Goal: Transaction & Acquisition: Purchase product/service

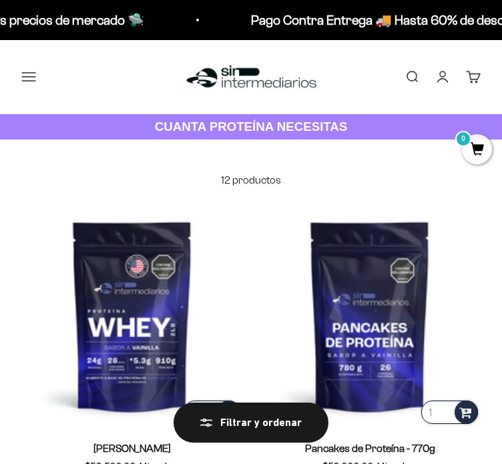
click at [31, 77] on button "Menú" at bounding box center [28, 76] width 15 height 15
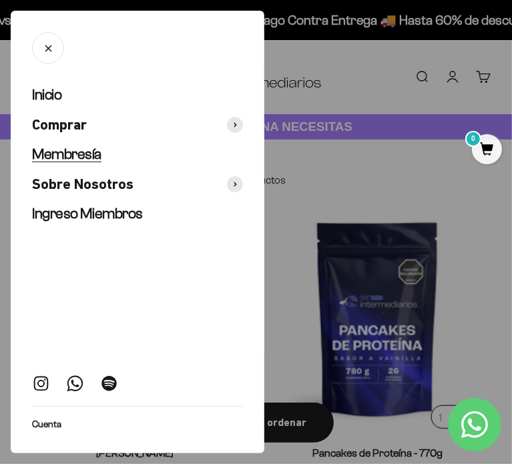
click at [71, 154] on span "Membresía" at bounding box center [66, 153] width 69 height 17
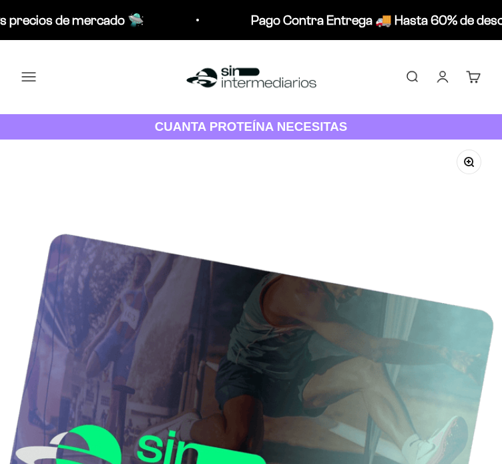
click at [31, 74] on button "Menú" at bounding box center [28, 76] width 15 height 15
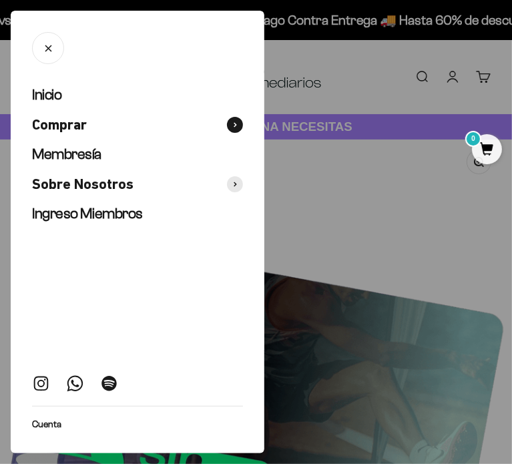
click at [63, 119] on span "Comprar" at bounding box center [59, 124] width 55 height 19
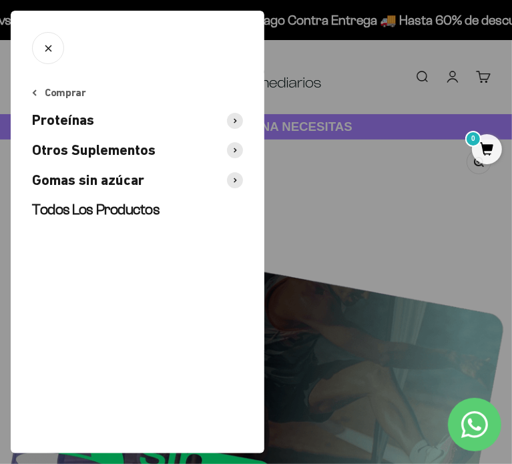
click at [91, 119] on span "Proteínas" at bounding box center [63, 120] width 62 height 19
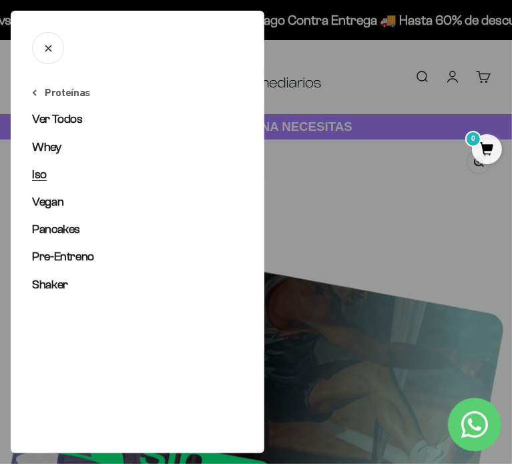
click at [52, 177] on link "Iso" at bounding box center [137, 174] width 211 height 17
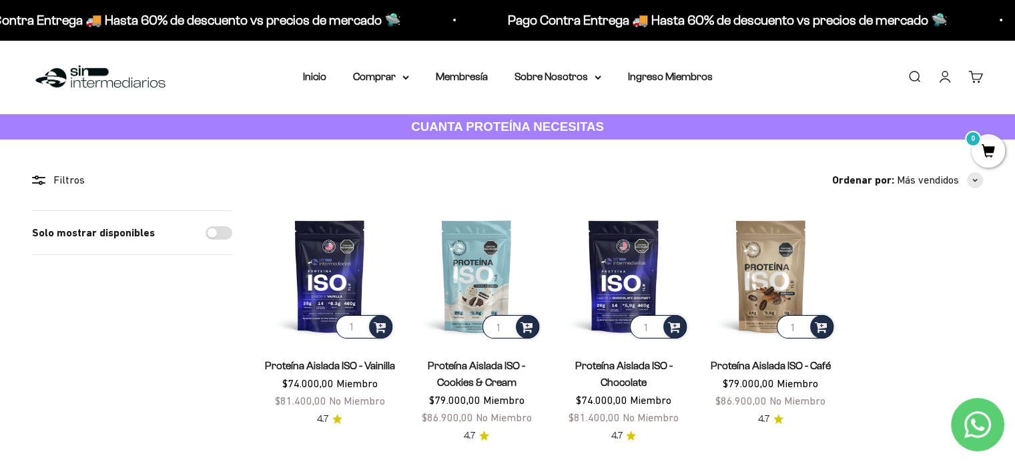
click at [501, 82] on link "Iniciar sesión" at bounding box center [944, 76] width 15 height 15
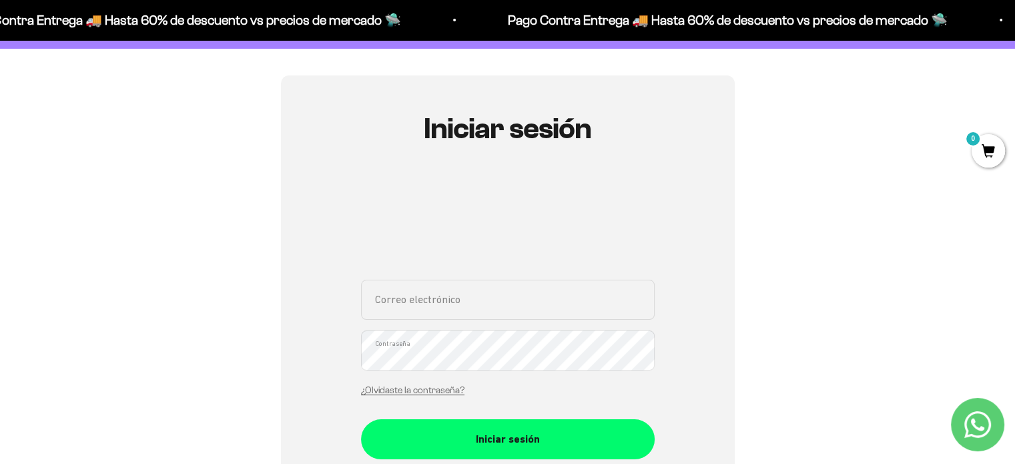
scroll to position [93, 0]
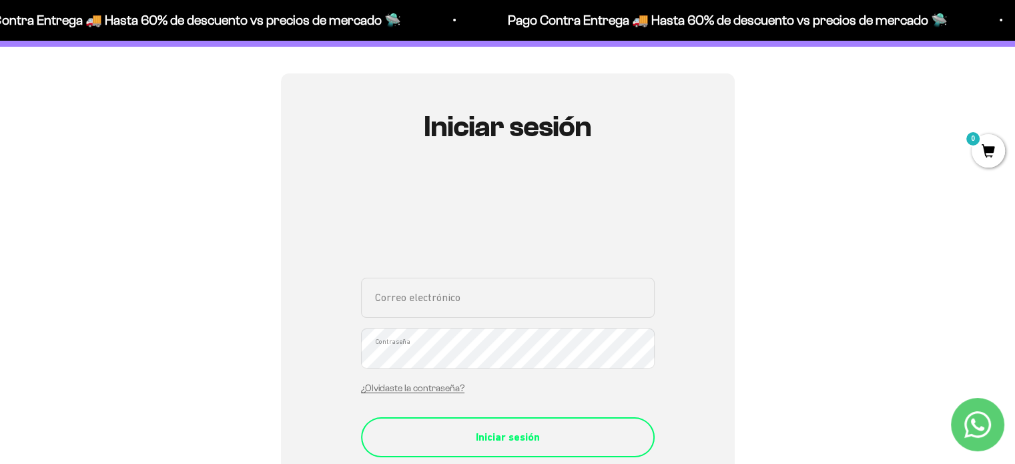
type input "mcriosm98@gmail.com"
click at [531, 450] on button "Iniciar sesión" at bounding box center [508, 437] width 294 height 40
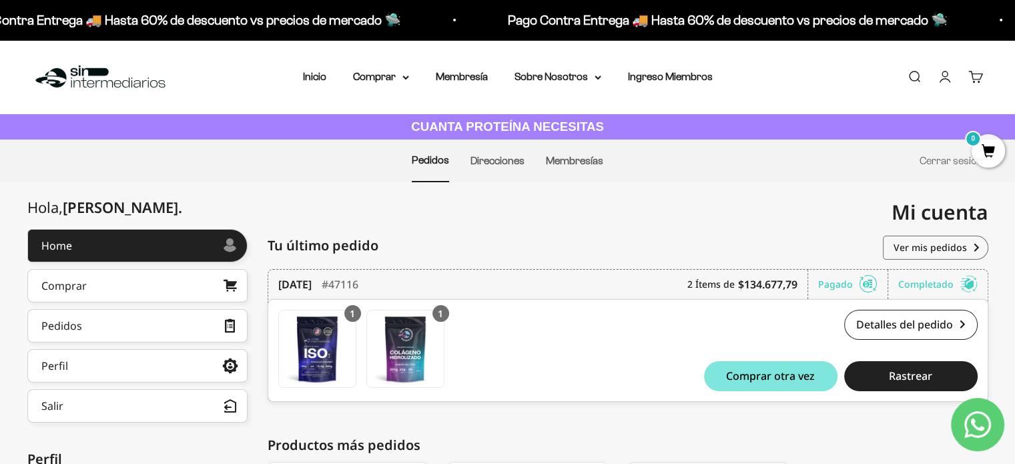
click at [128, 79] on img at bounding box center [100, 77] width 137 height 29
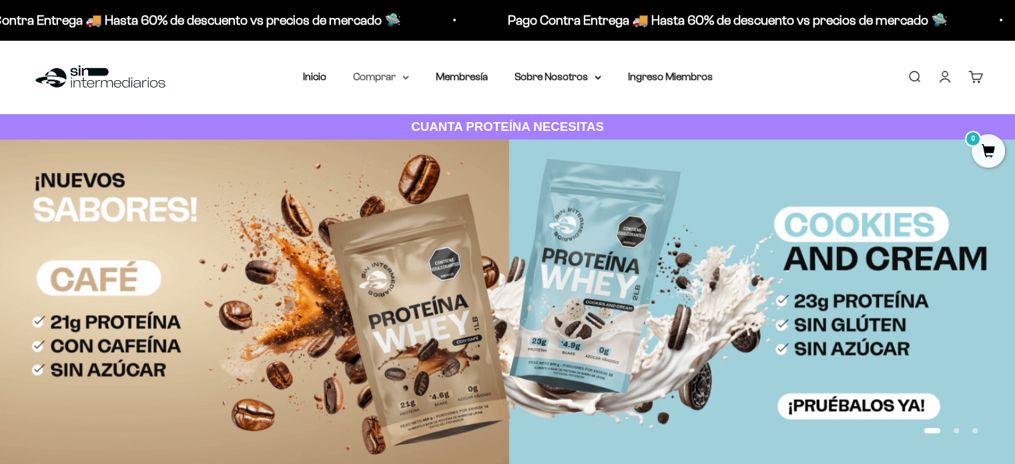
click at [395, 71] on summary "Comprar" at bounding box center [381, 76] width 56 height 17
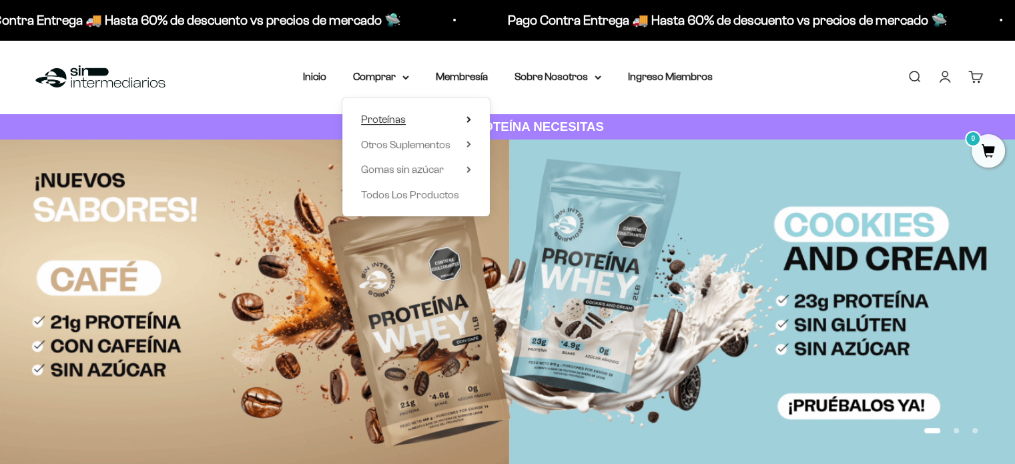
click at [468, 117] on icon at bounding box center [468, 119] width 3 height 5
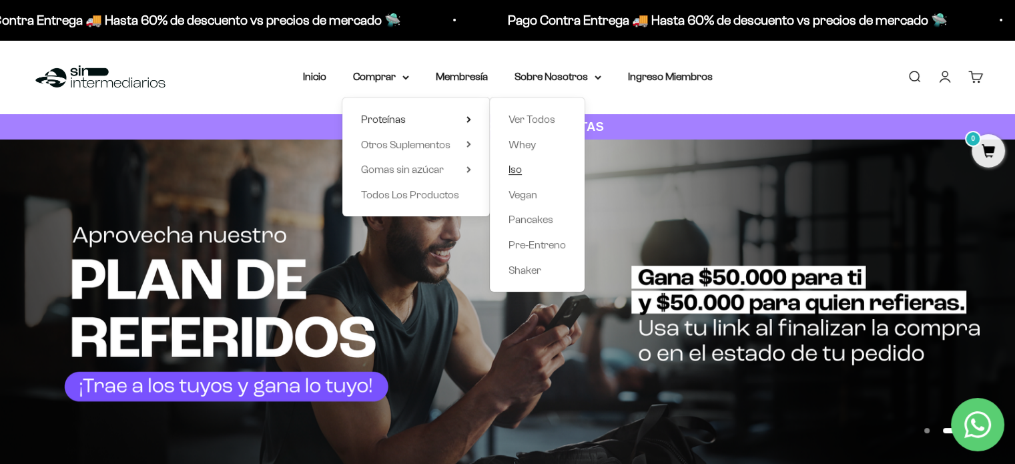
click at [522, 171] on link "Iso" at bounding box center [536, 169] width 57 height 17
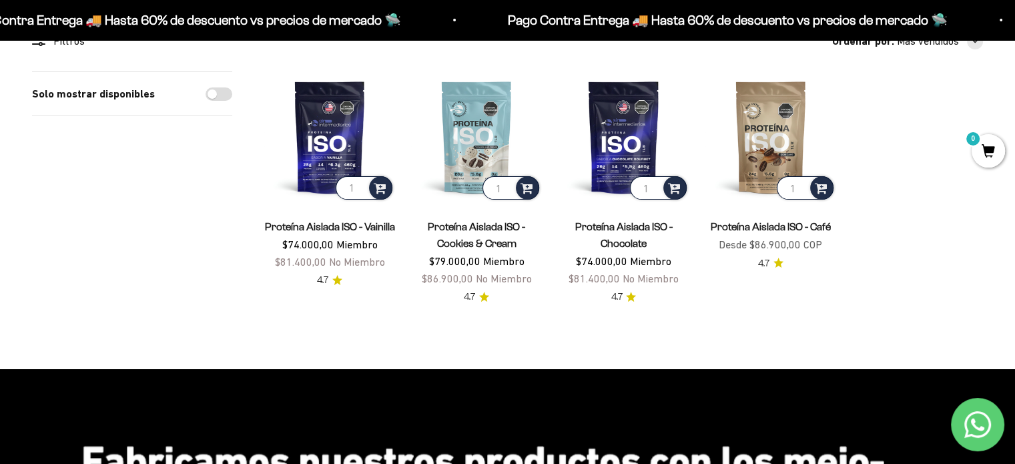
scroll to position [133, 0]
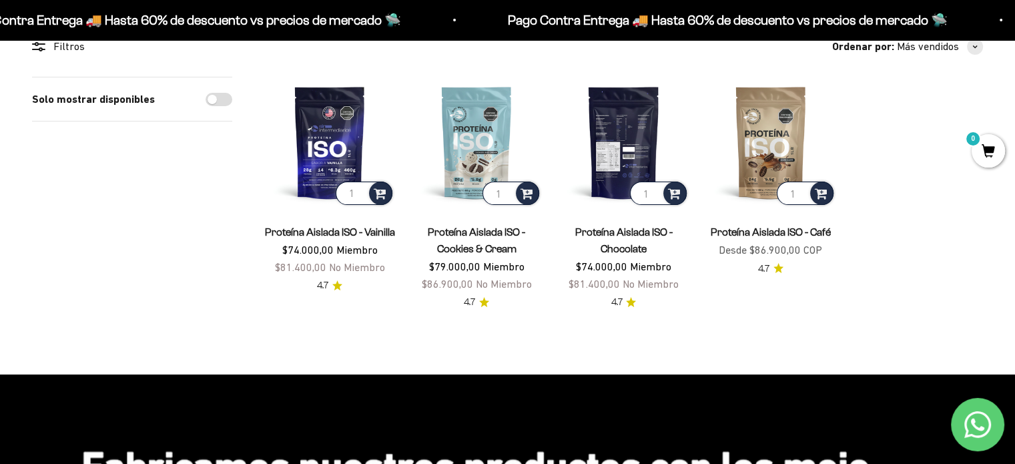
click at [640, 149] on img at bounding box center [623, 142] width 131 height 131
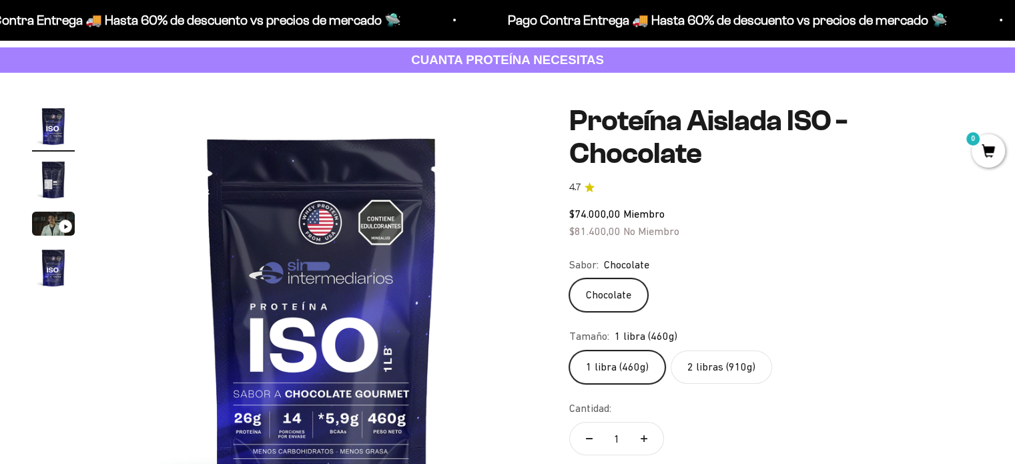
click at [711, 350] on label "2 libras (910g)" at bounding box center [721, 366] width 101 height 33
click at [569, 350] on input "2 libras (910g)" at bounding box center [568, 350] width 1 height 1
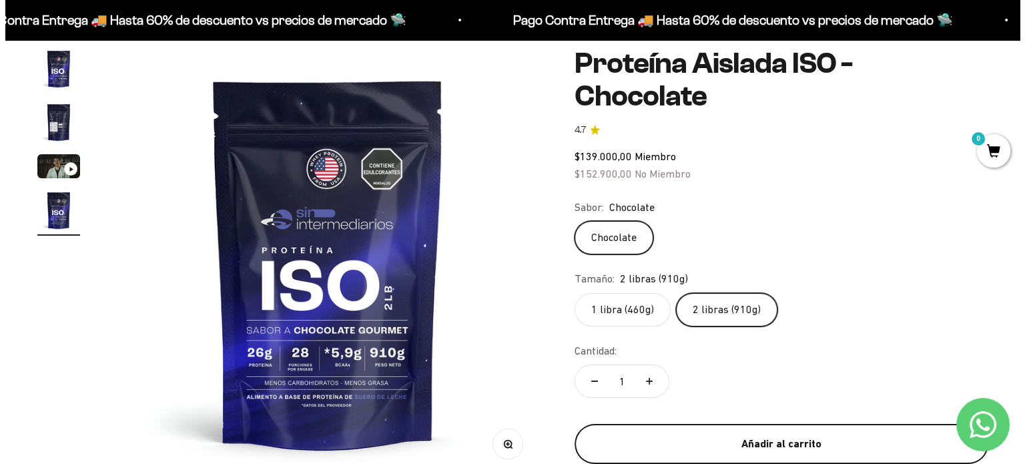
scroll to position [267, 0]
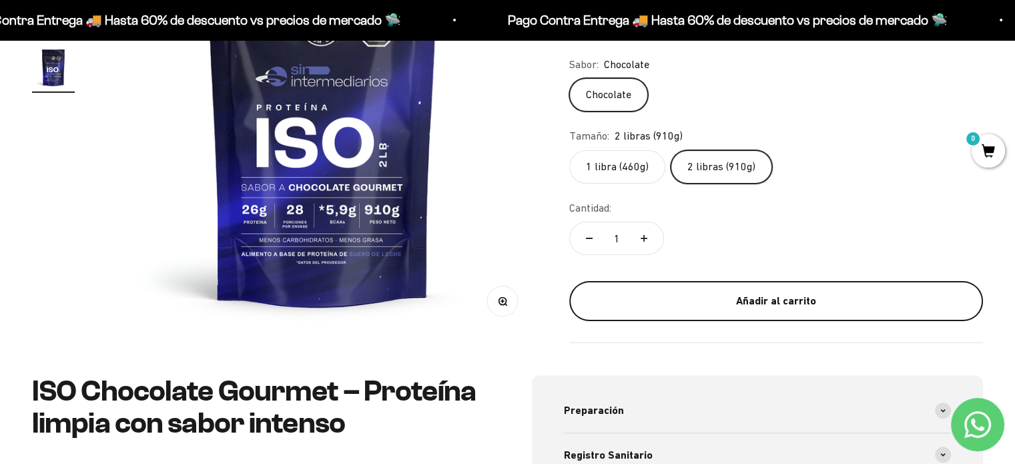
click at [817, 298] on div "Añadir al carrito" at bounding box center [776, 300] width 360 height 17
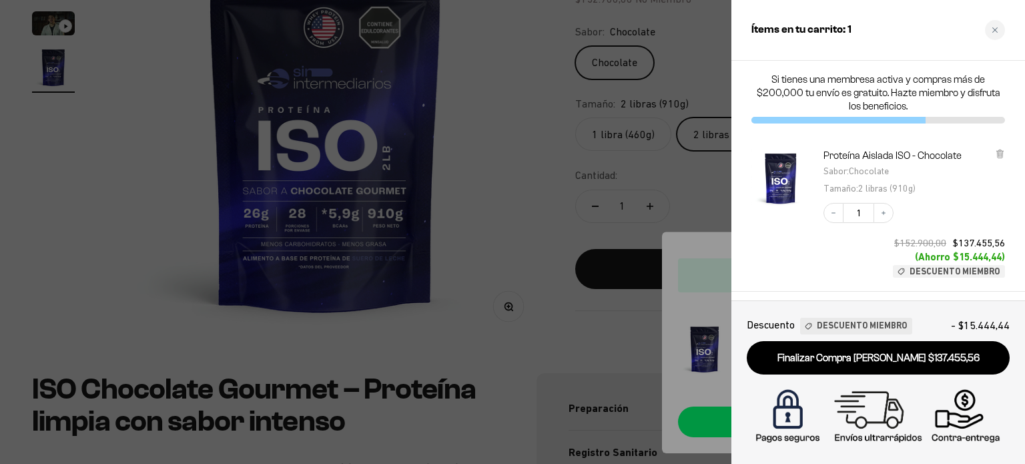
click at [594, 178] on div at bounding box center [512, 232] width 1025 height 464
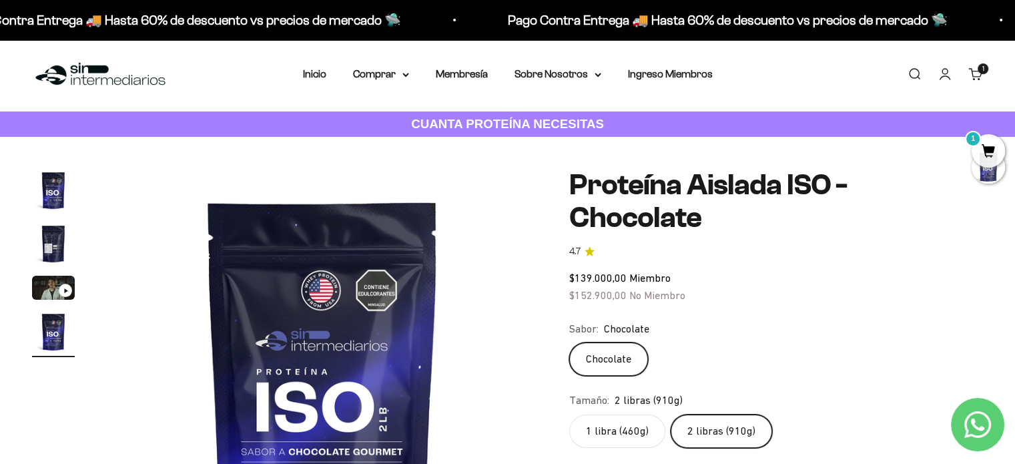
scroll to position [0, 0]
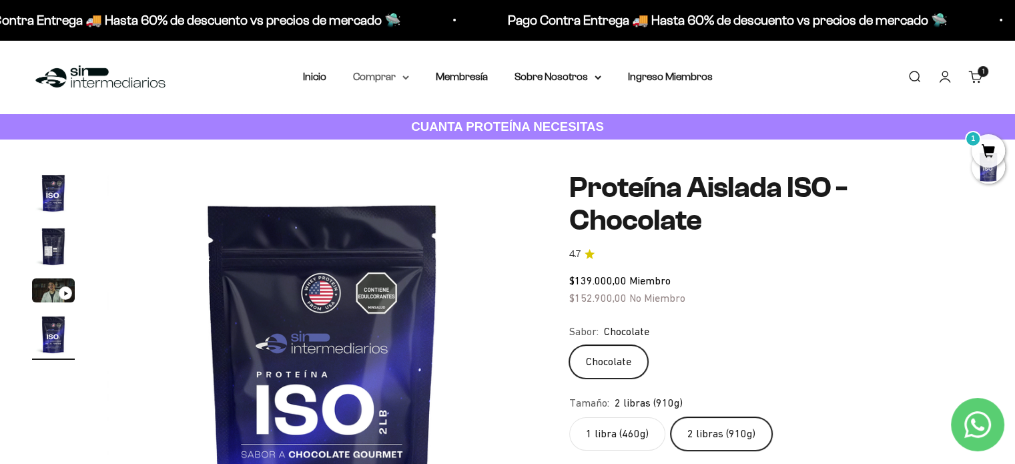
click at [382, 81] on summary "Comprar" at bounding box center [381, 76] width 56 height 17
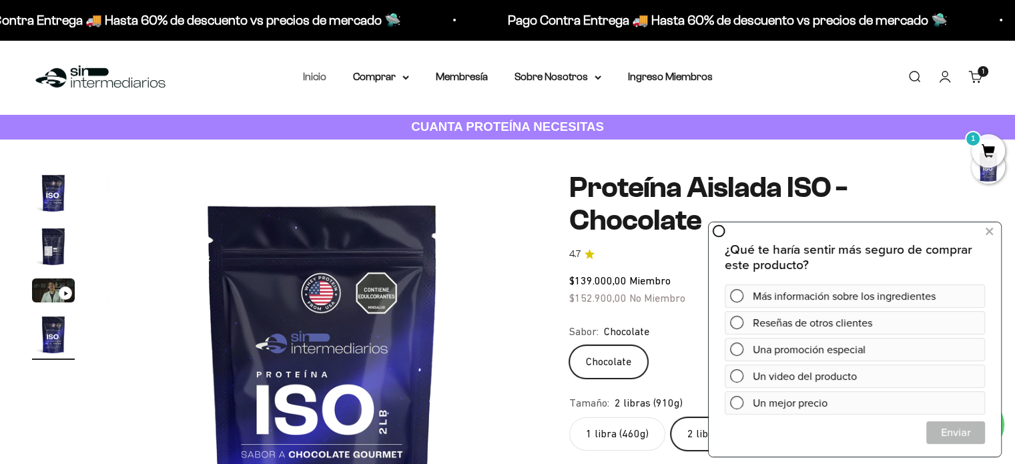
click at [311, 75] on link "Inicio" at bounding box center [314, 76] width 23 height 11
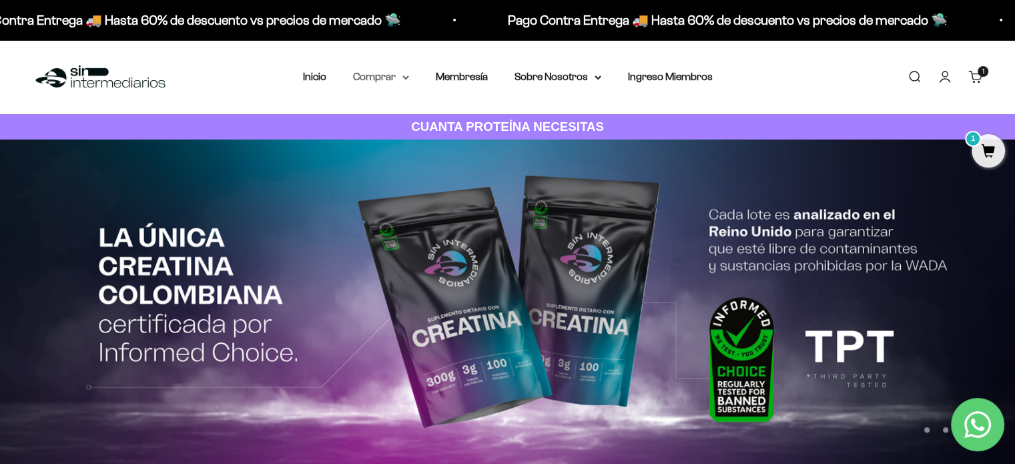
click at [400, 77] on summary "Comprar" at bounding box center [381, 76] width 56 height 17
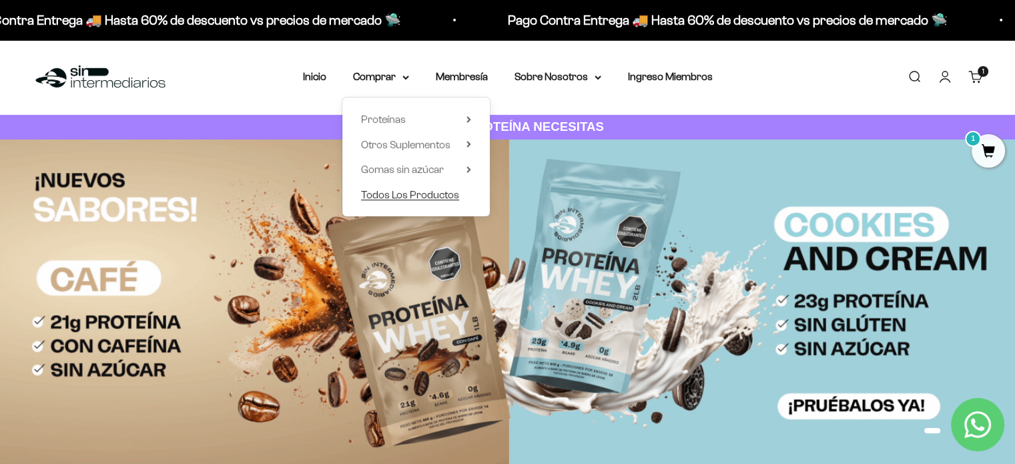
click at [454, 193] on span "Todos Los Productos" at bounding box center [410, 194] width 98 height 11
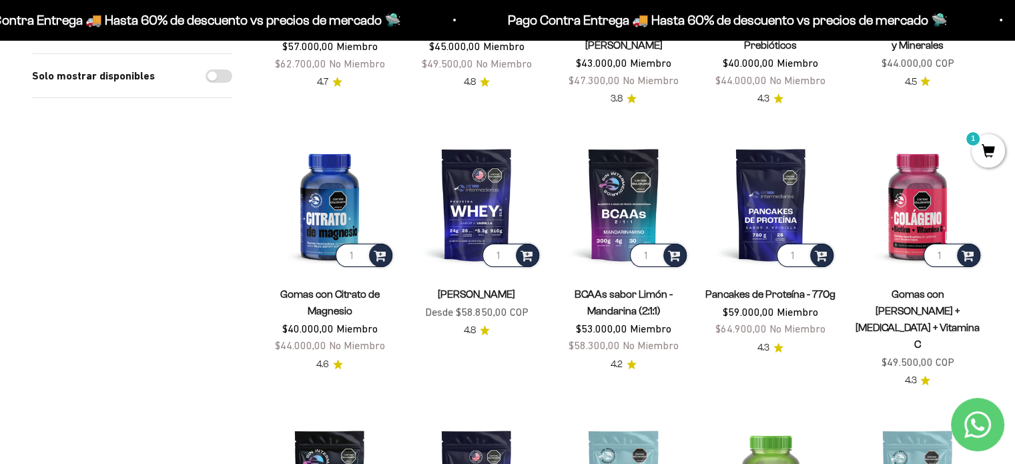
scroll to position [334, 0]
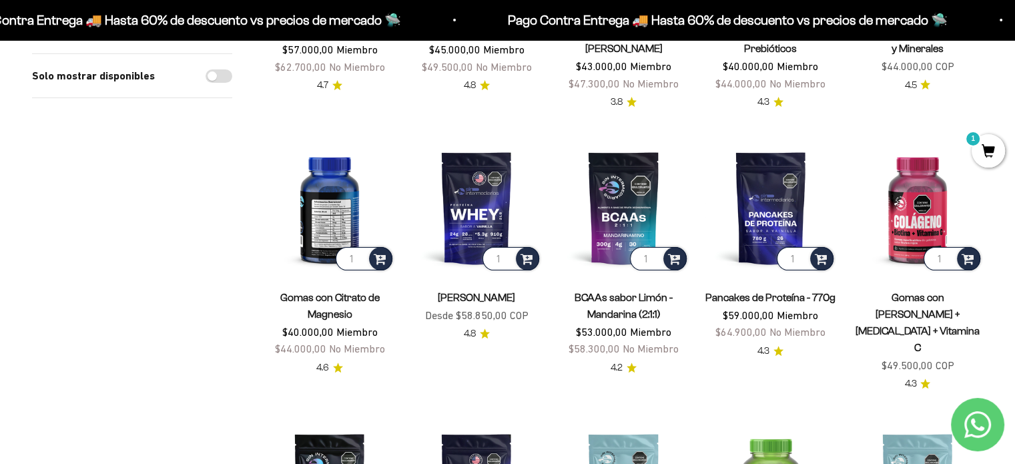
click at [326, 231] on img at bounding box center [329, 207] width 131 height 131
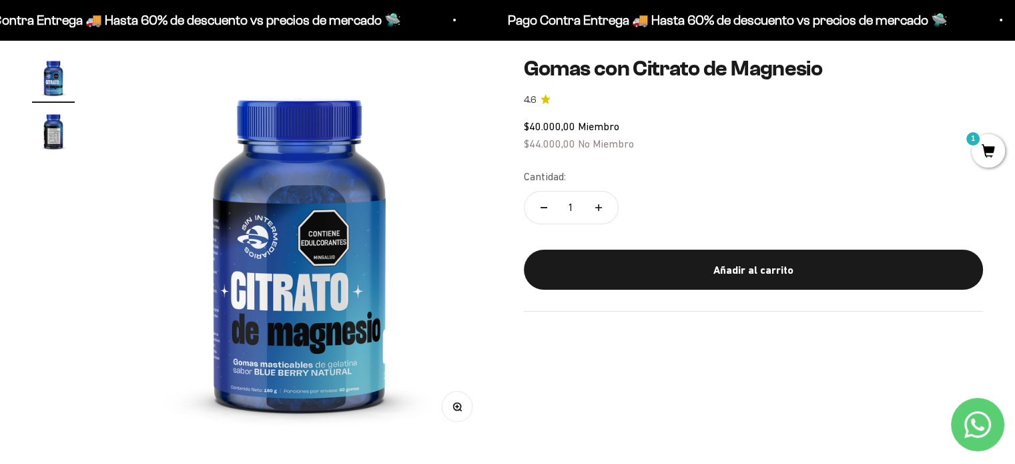
scroll to position [133, 0]
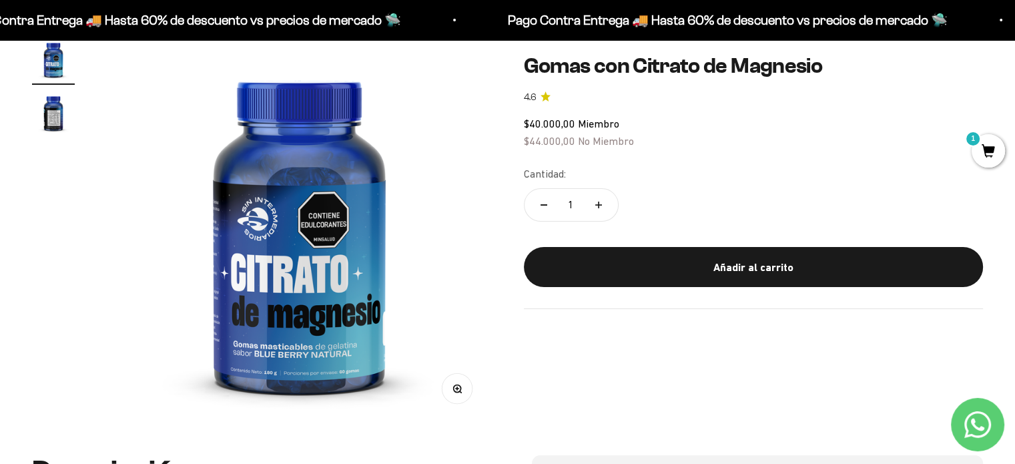
click at [51, 123] on img "Ir al artículo 2" at bounding box center [53, 112] width 43 height 43
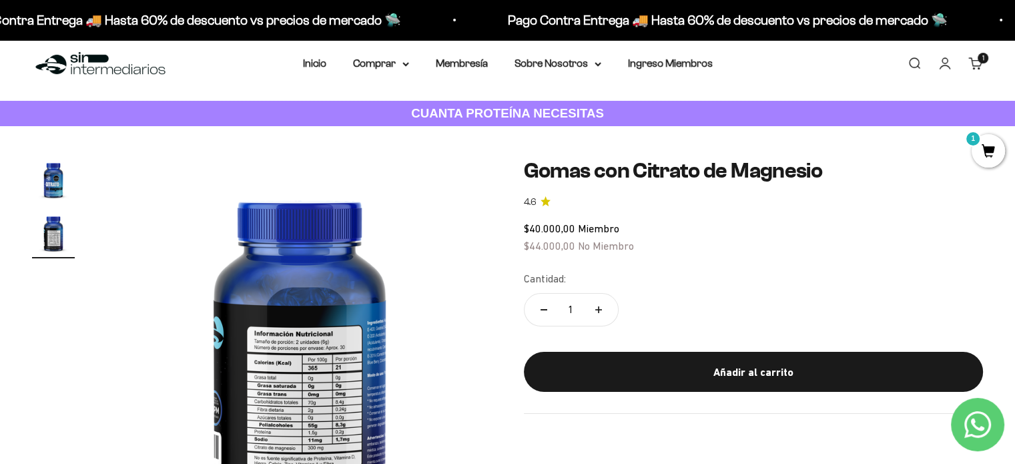
scroll to position [0, 0]
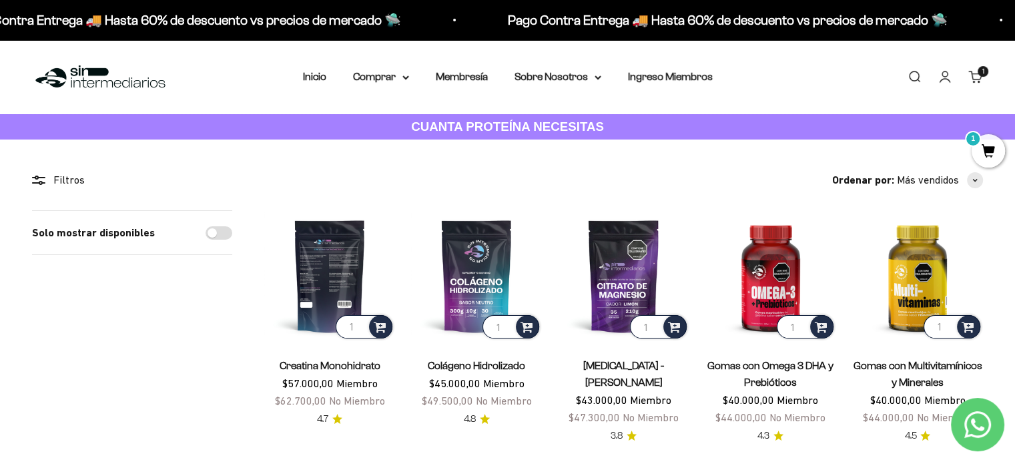
click at [345, 267] on img at bounding box center [329, 275] width 131 height 131
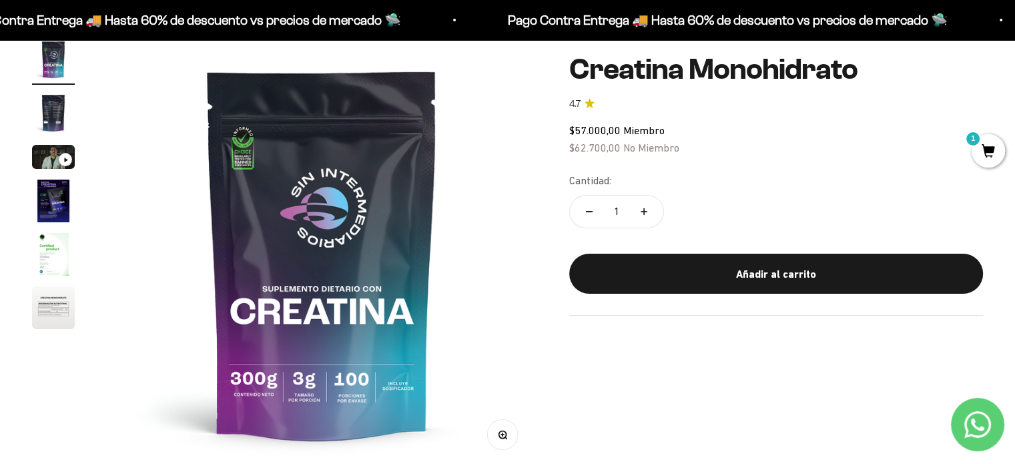
click at [55, 127] on img "Ir al artículo 2" at bounding box center [53, 112] width 43 height 43
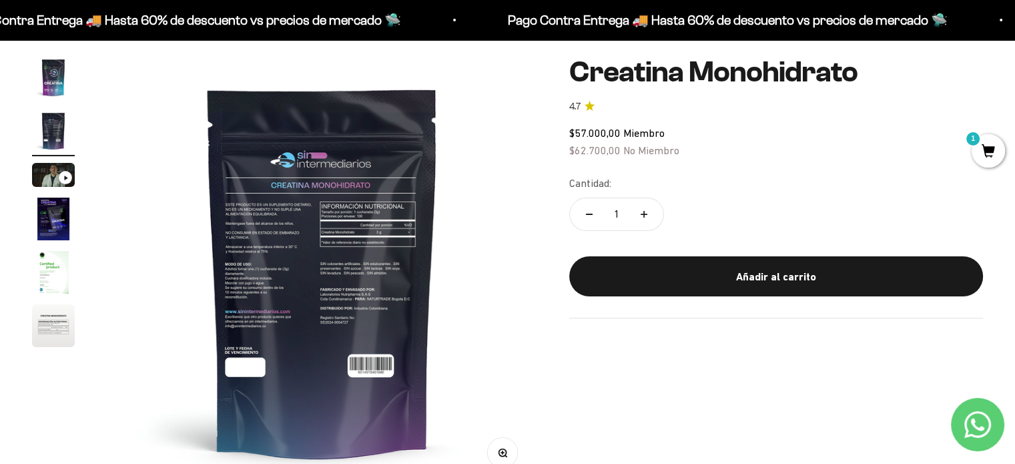
scroll to position [67, 0]
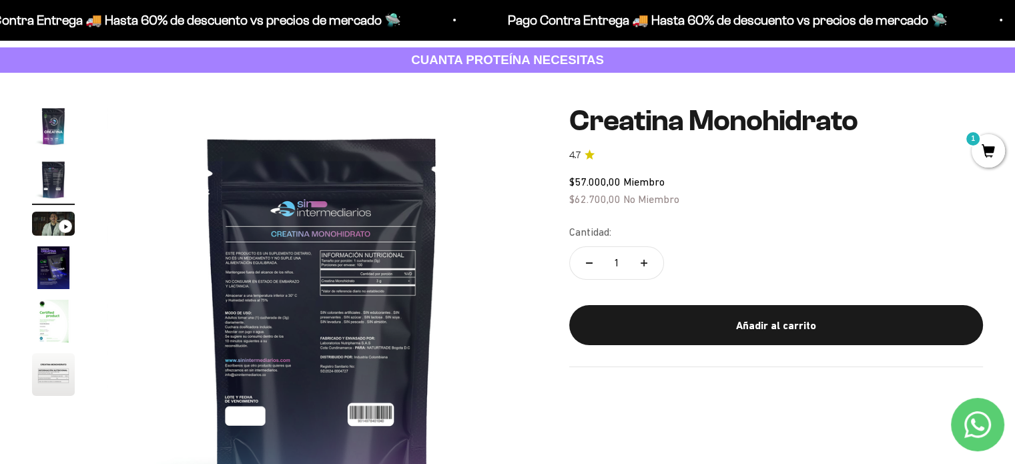
click at [43, 272] on img "Ir al artículo 4" at bounding box center [53, 267] width 43 height 43
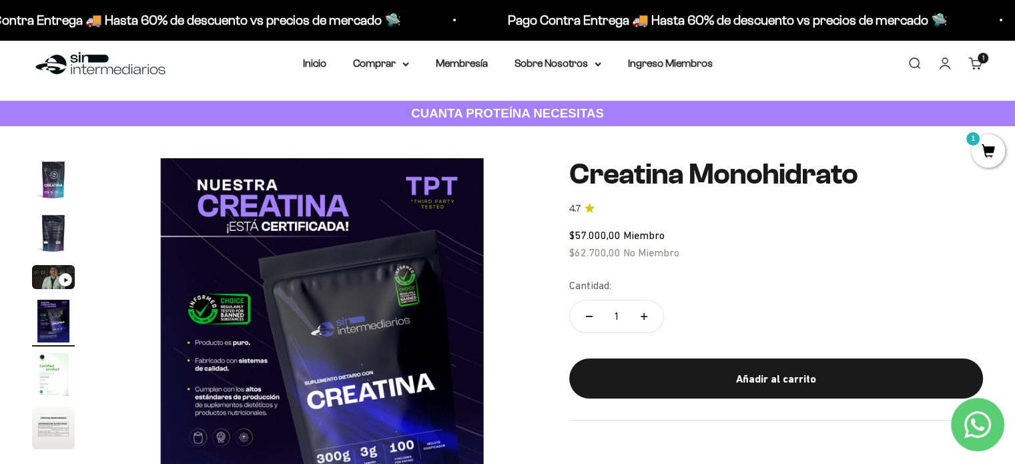
scroll to position [0, 0]
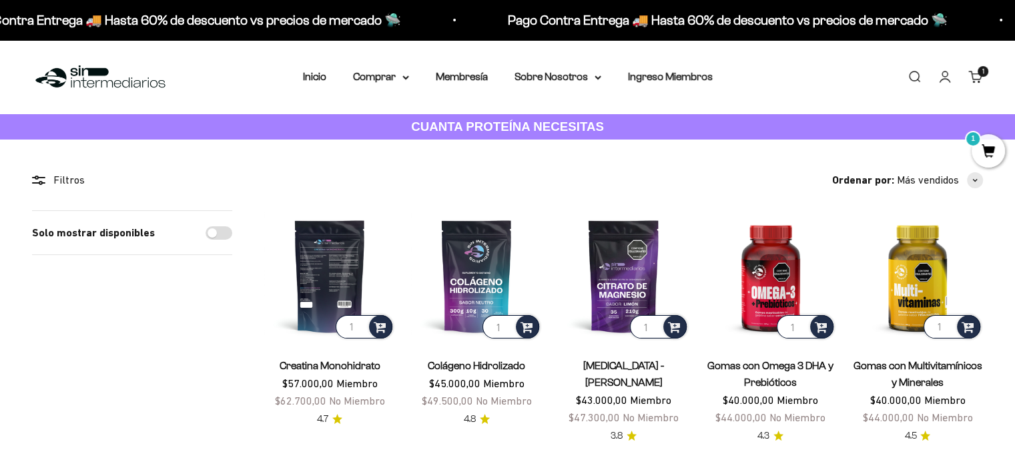
click at [332, 277] on img at bounding box center [329, 275] width 131 height 131
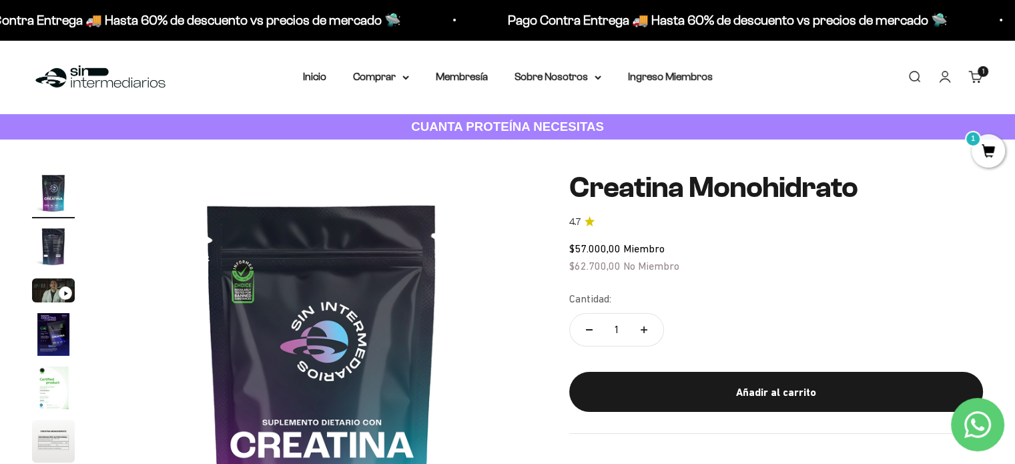
click at [57, 384] on img "Ir al artículo 5" at bounding box center [53, 387] width 43 height 43
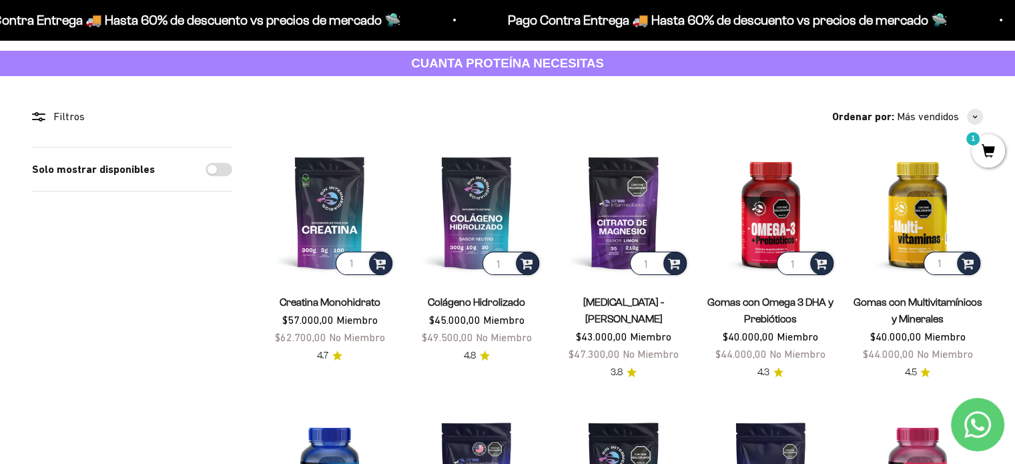
scroll to position [67, 0]
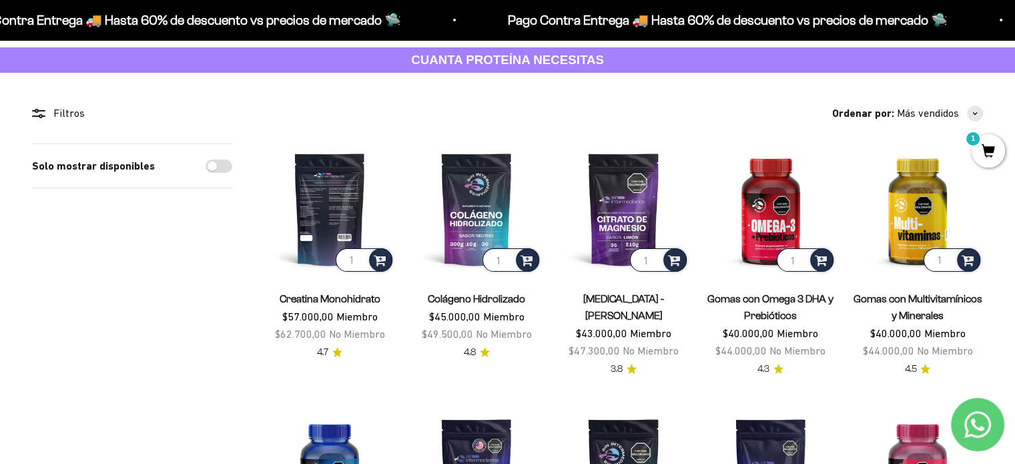
click at [336, 183] on img at bounding box center [329, 208] width 131 height 131
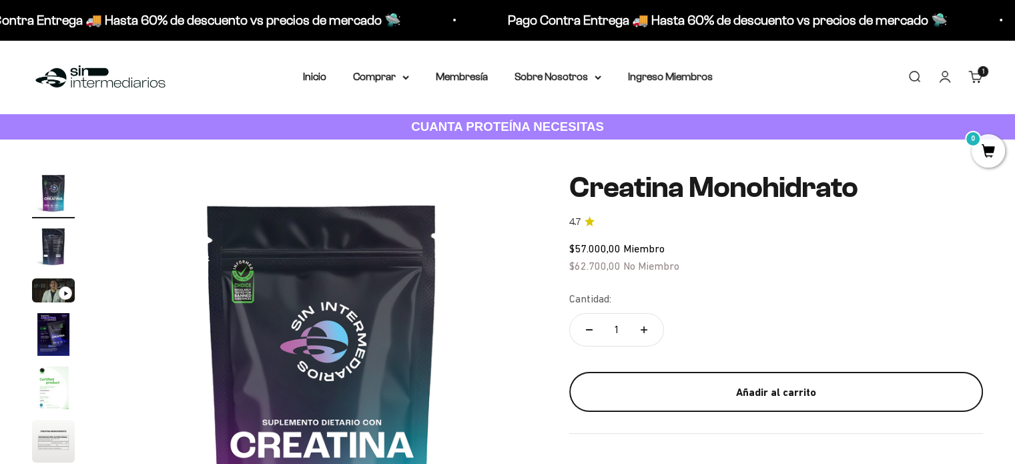
click at [778, 384] on div "Añadir al carrito" at bounding box center [776, 392] width 360 height 17
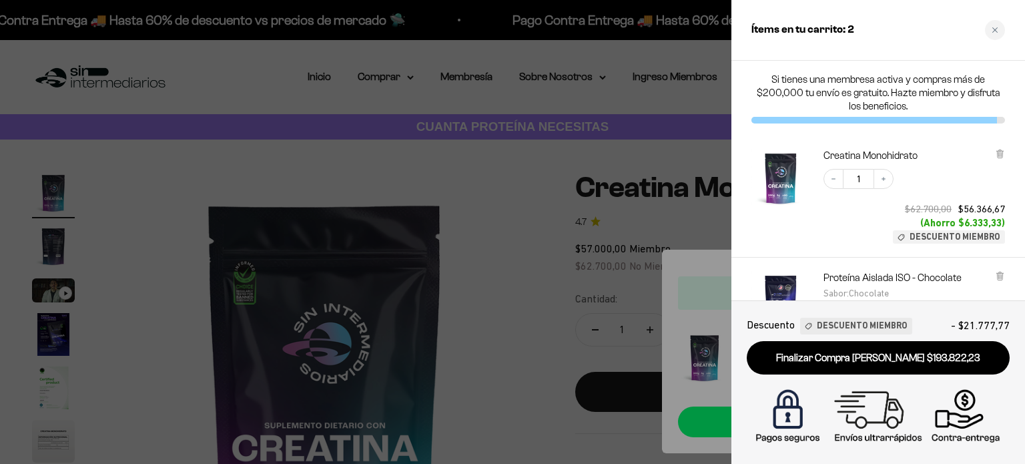
drag, startPoint x: 572, startPoint y: 199, endPoint x: 559, endPoint y: 204, distance: 13.8
click at [572, 199] on div at bounding box center [512, 232] width 1025 height 464
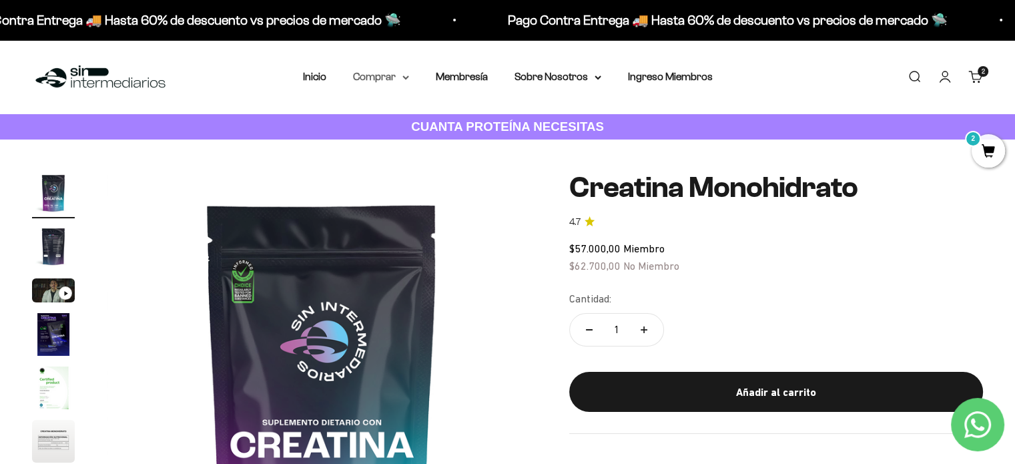
click at [370, 77] on summary "Comprar" at bounding box center [381, 76] width 56 height 17
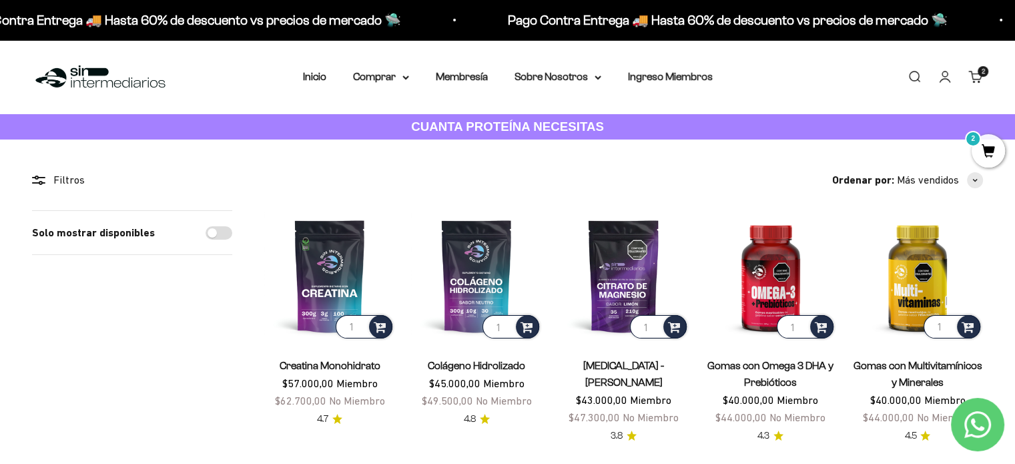
click at [984, 74] on cart-count "2" at bounding box center [982, 71] width 11 height 11
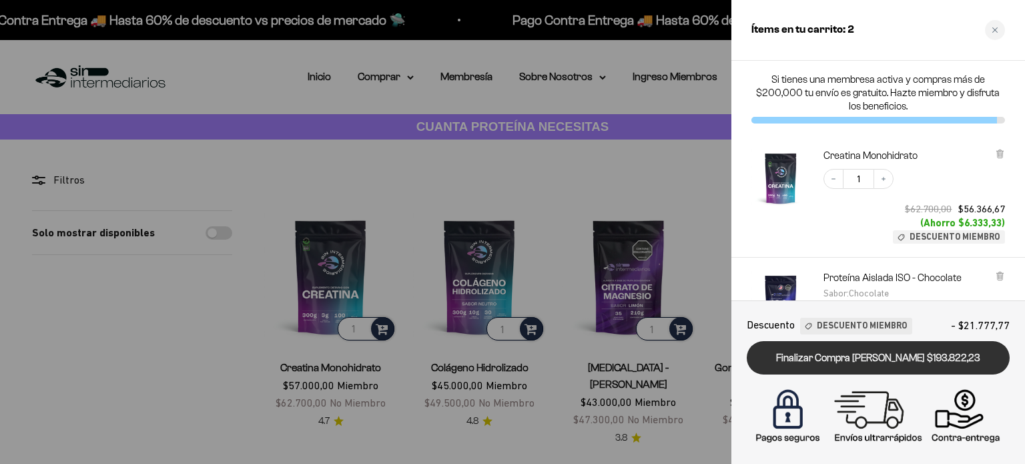
click at [923, 352] on link "Finalizar Compra [PERSON_NAME] $193.822,23" at bounding box center [878, 358] width 263 height 34
